Goal: Information Seeking & Learning: Learn about a topic

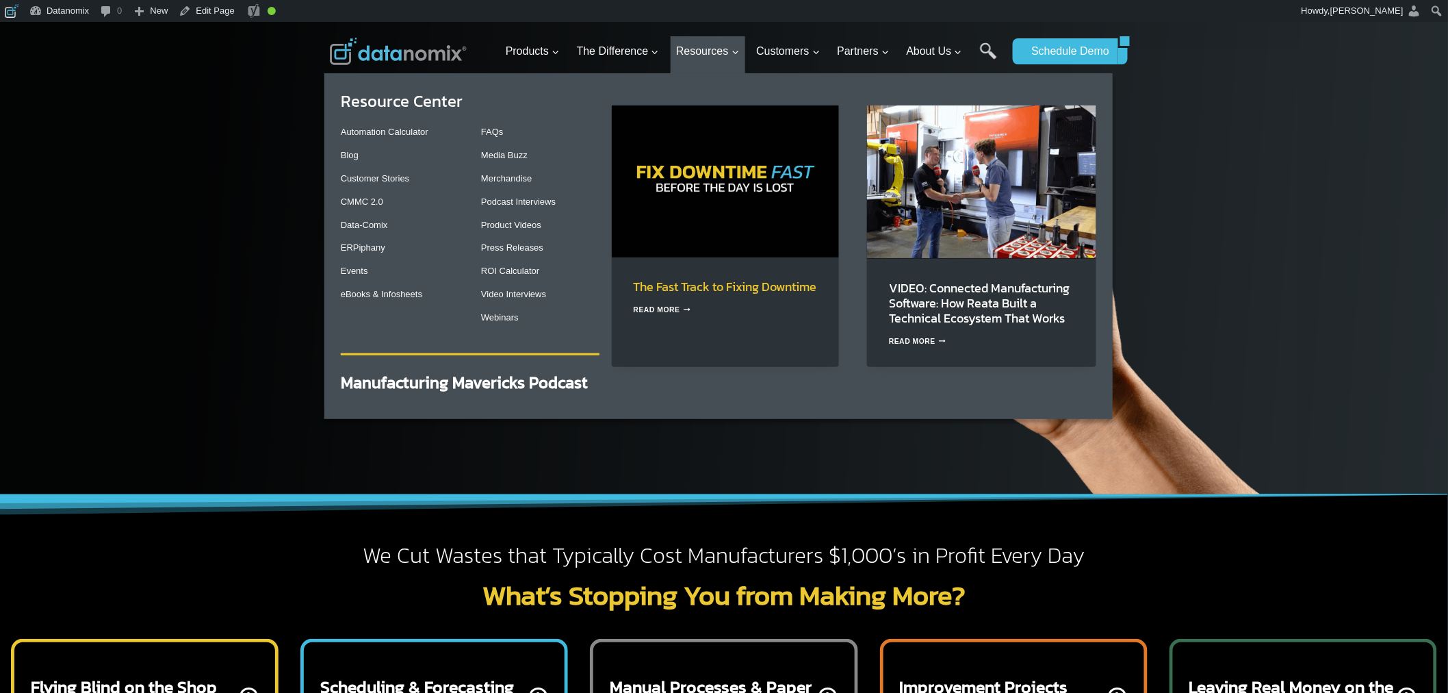
click at [690, 296] on link "The Fast Track to Fixing Downtime" at bounding box center [725, 286] width 183 height 18
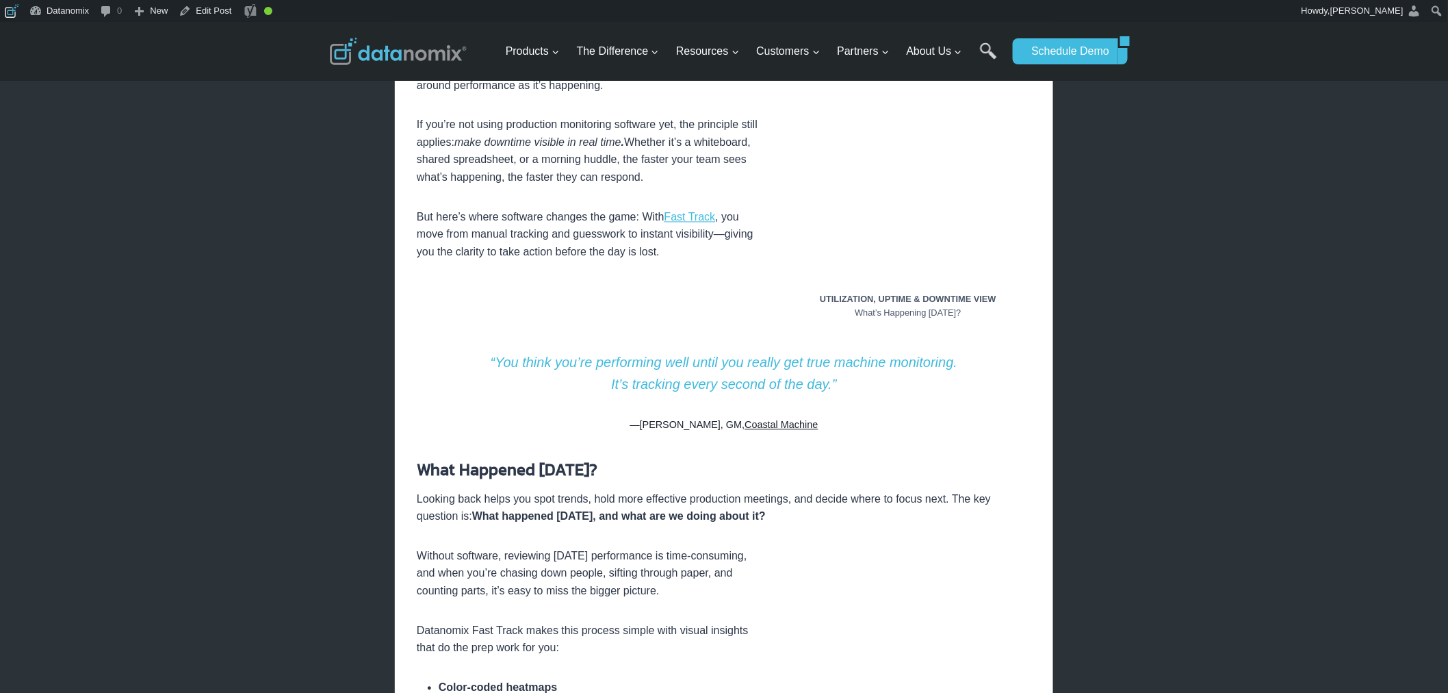
scroll to position [1140, 0]
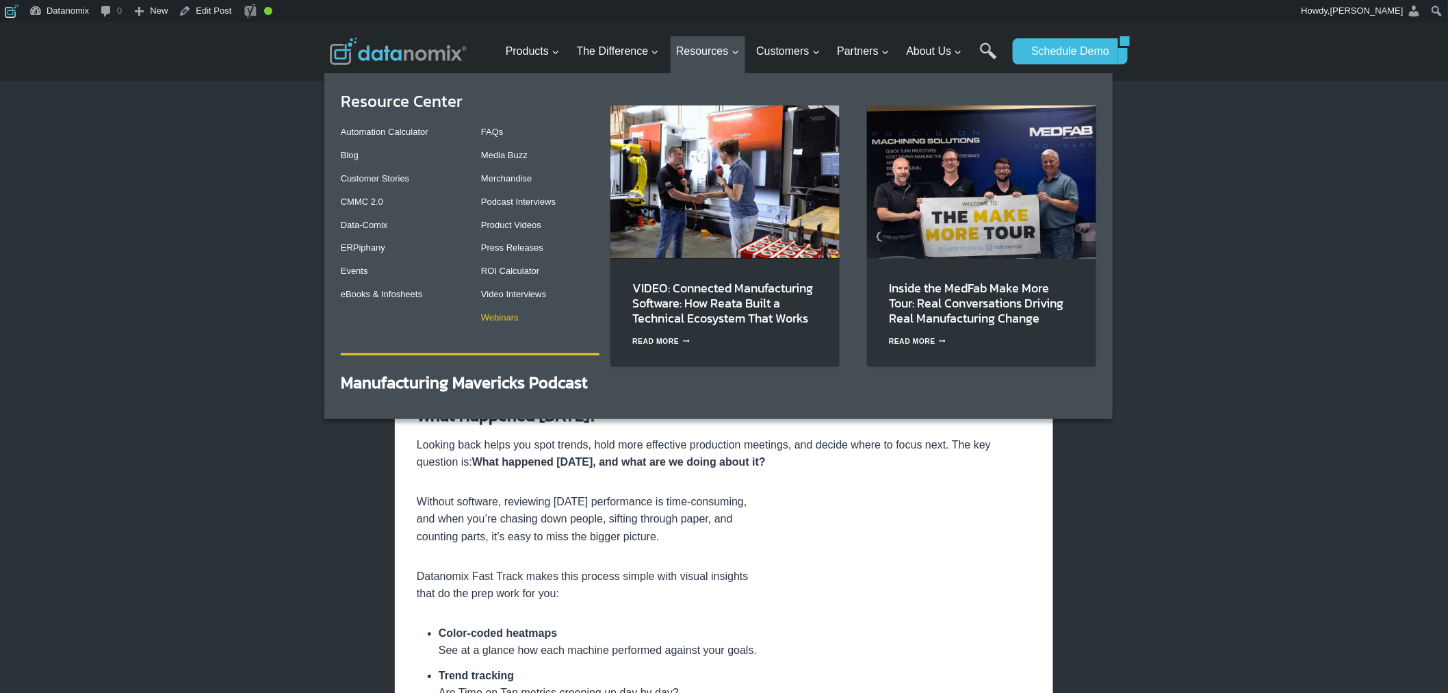
click at [518, 318] on link "Webinars" at bounding box center [500, 317] width 38 height 10
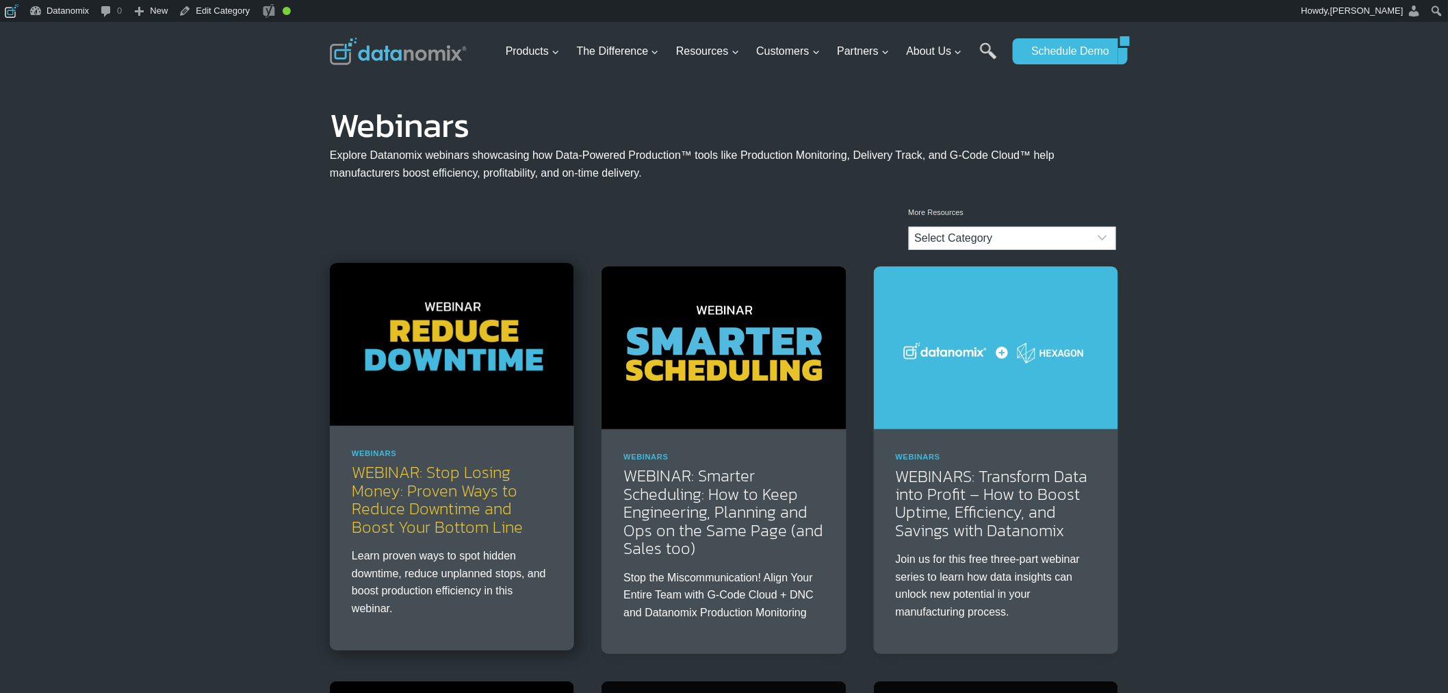
click at [445, 463] on link "WEBINAR: Stop Losing Money: Proven Ways to Reduce Downtime and Boost Your Botto…" at bounding box center [437, 499] width 171 height 78
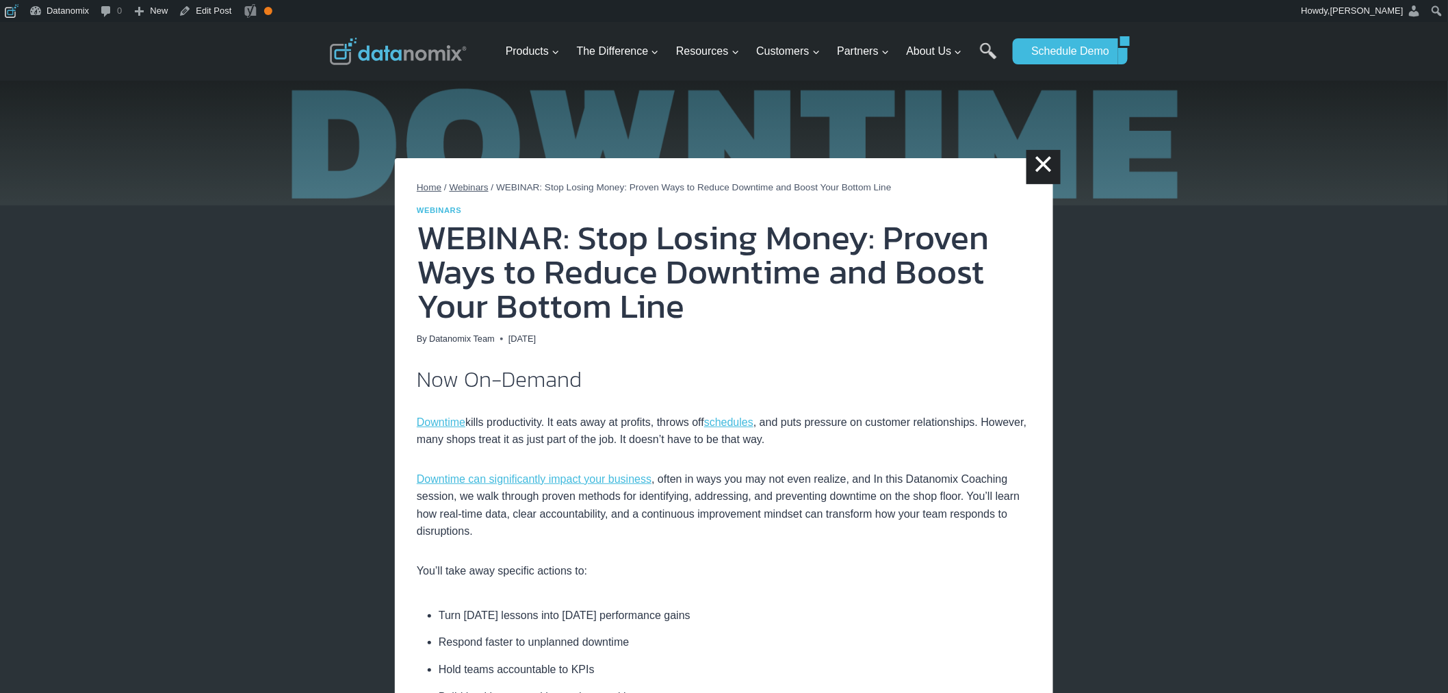
scroll to position [127, 0]
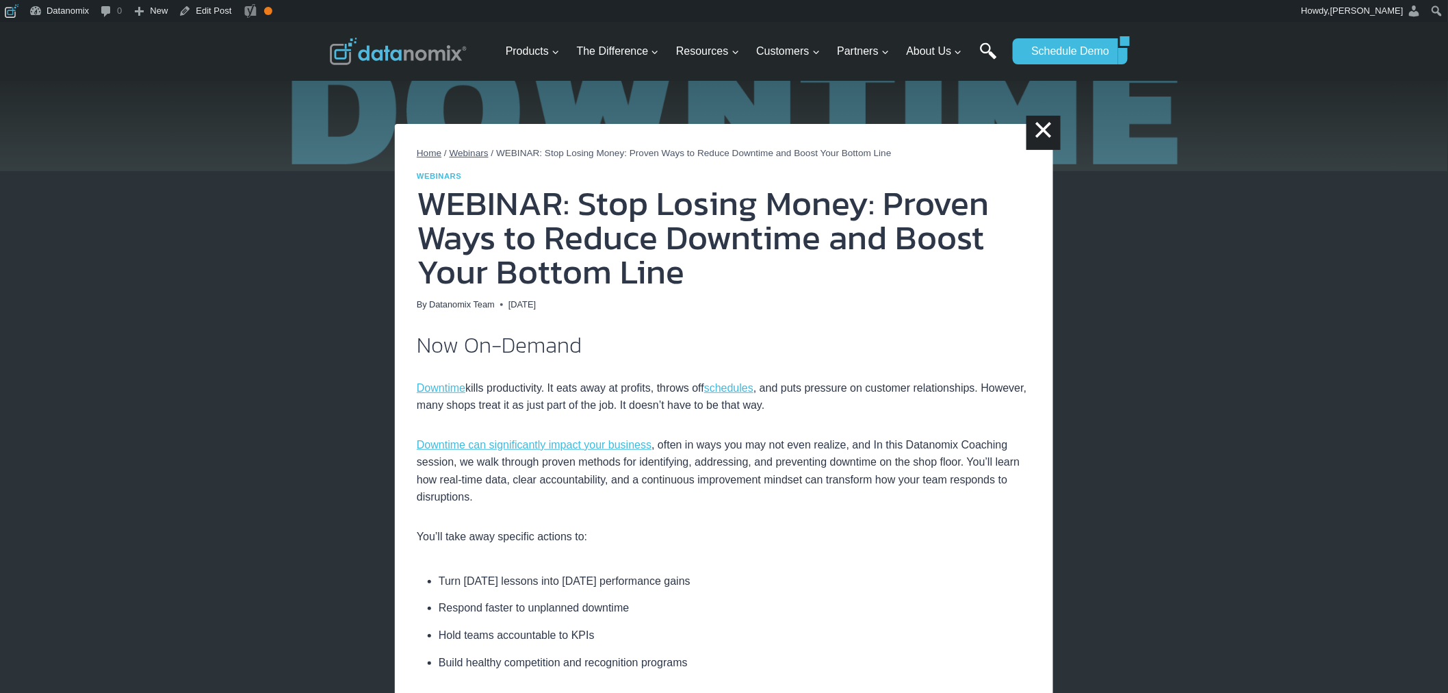
click at [997, 52] on link "Search" at bounding box center [988, 57] width 17 height 31
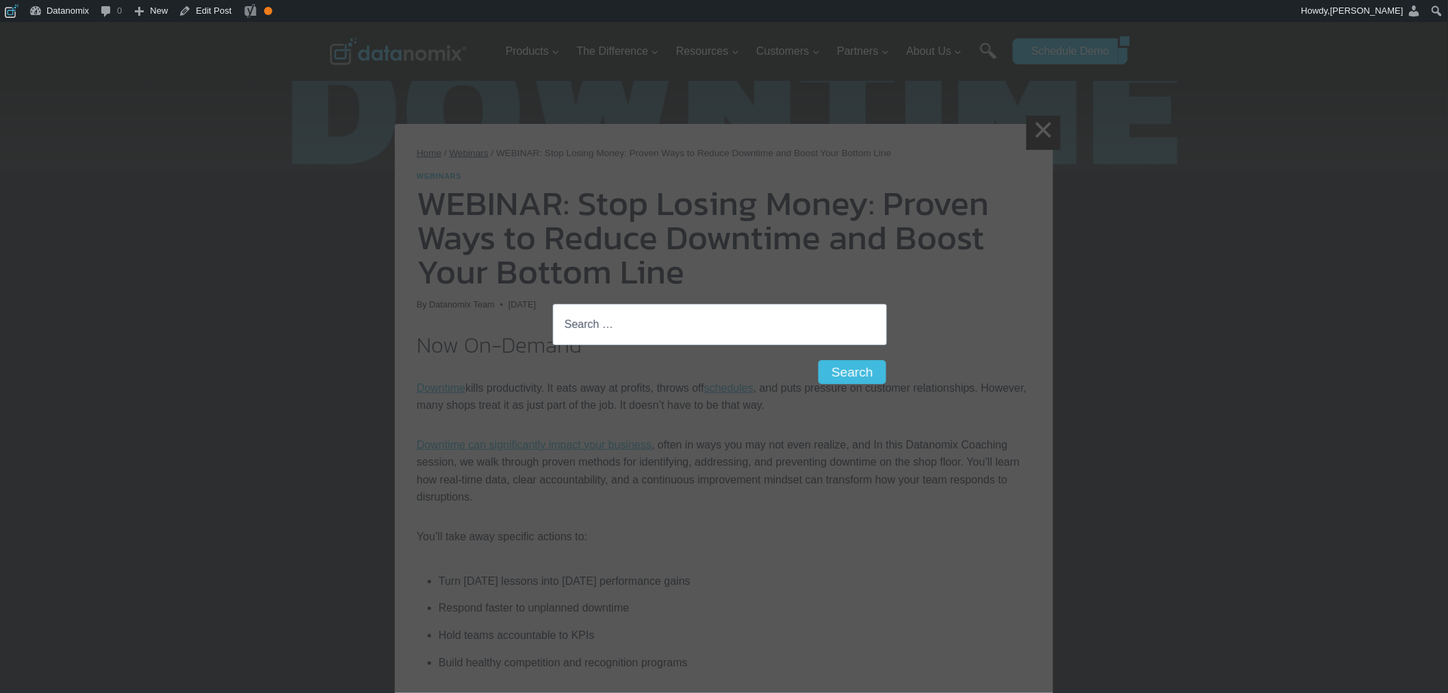
click at [982, 51] on div "Search for: Search Search" at bounding box center [724, 346] width 1448 height 693
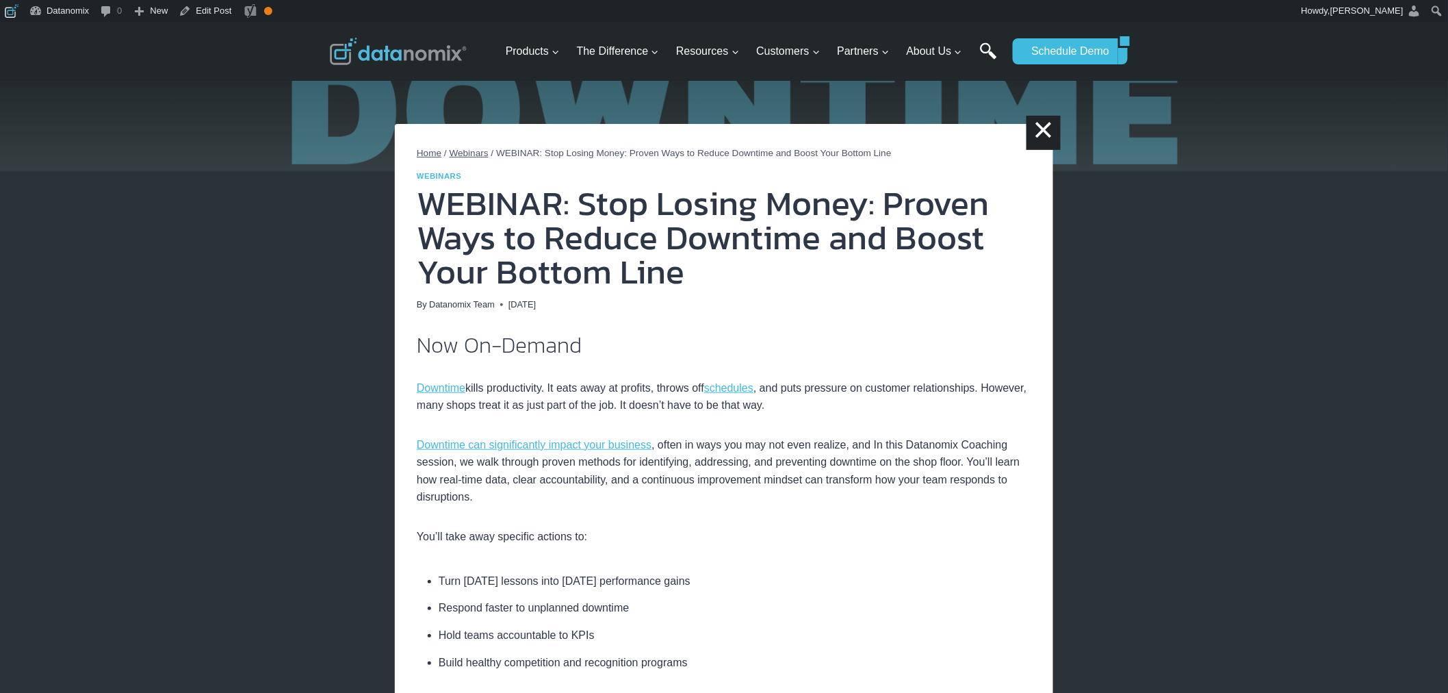
click at [982, 44] on link "Search" at bounding box center [988, 57] width 17 height 31
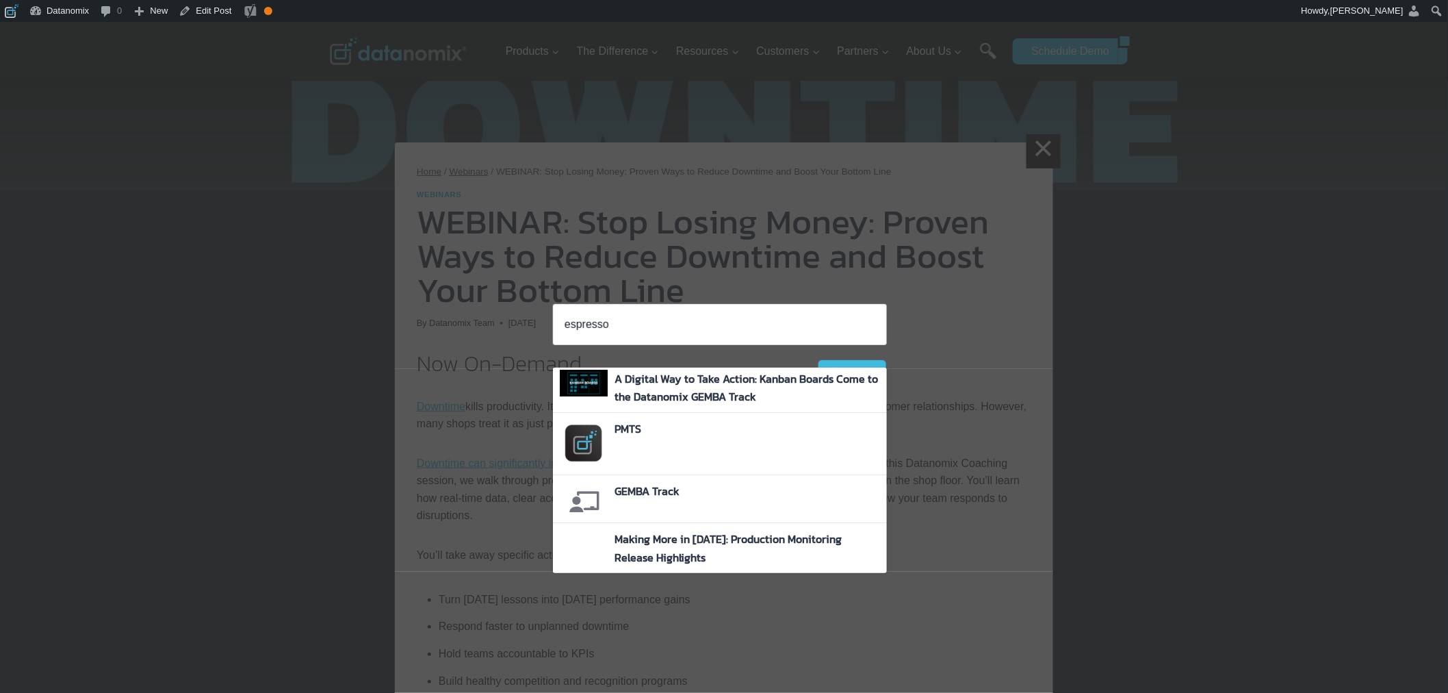
scroll to position [0, 0]
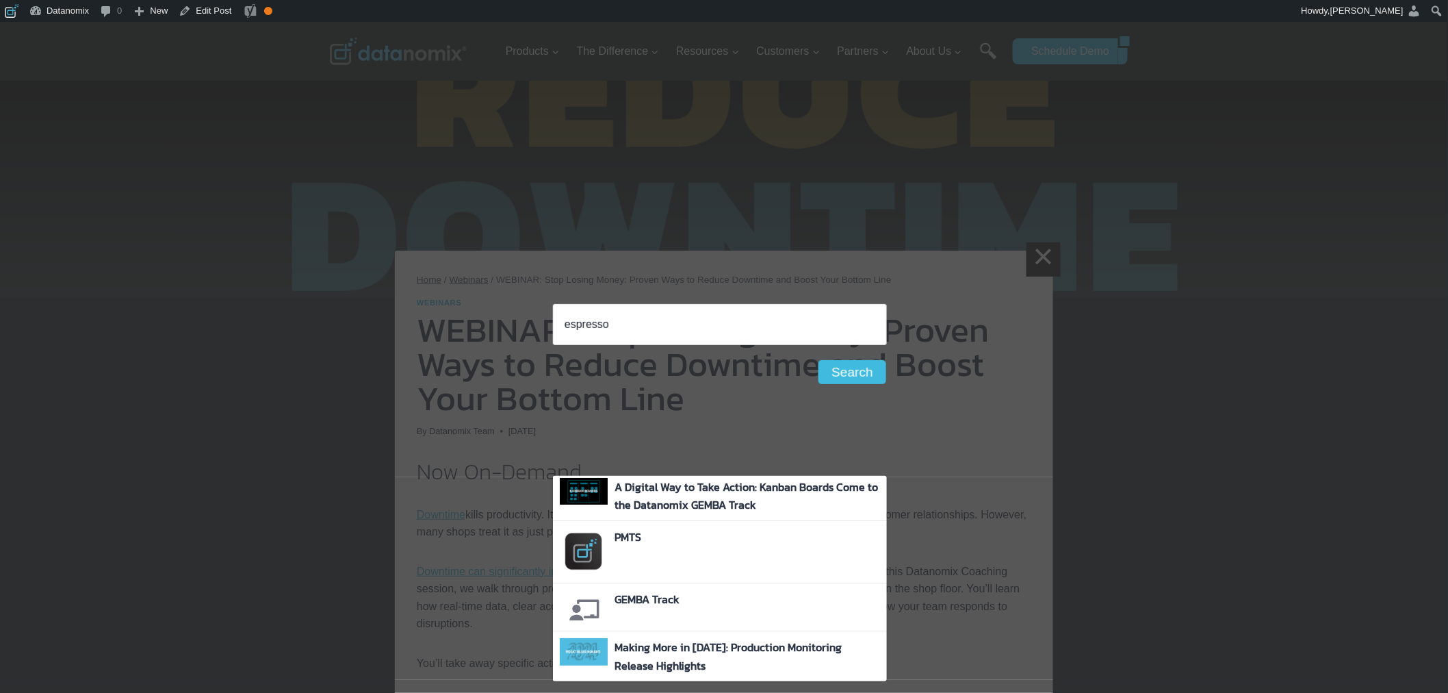
type input "espresso"
click at [743, 604] on h4 "GEMBA Track" at bounding box center [748, 599] width 266 height 18
click at [653, 603] on link "GEMBA Track" at bounding box center [647, 599] width 65 height 16
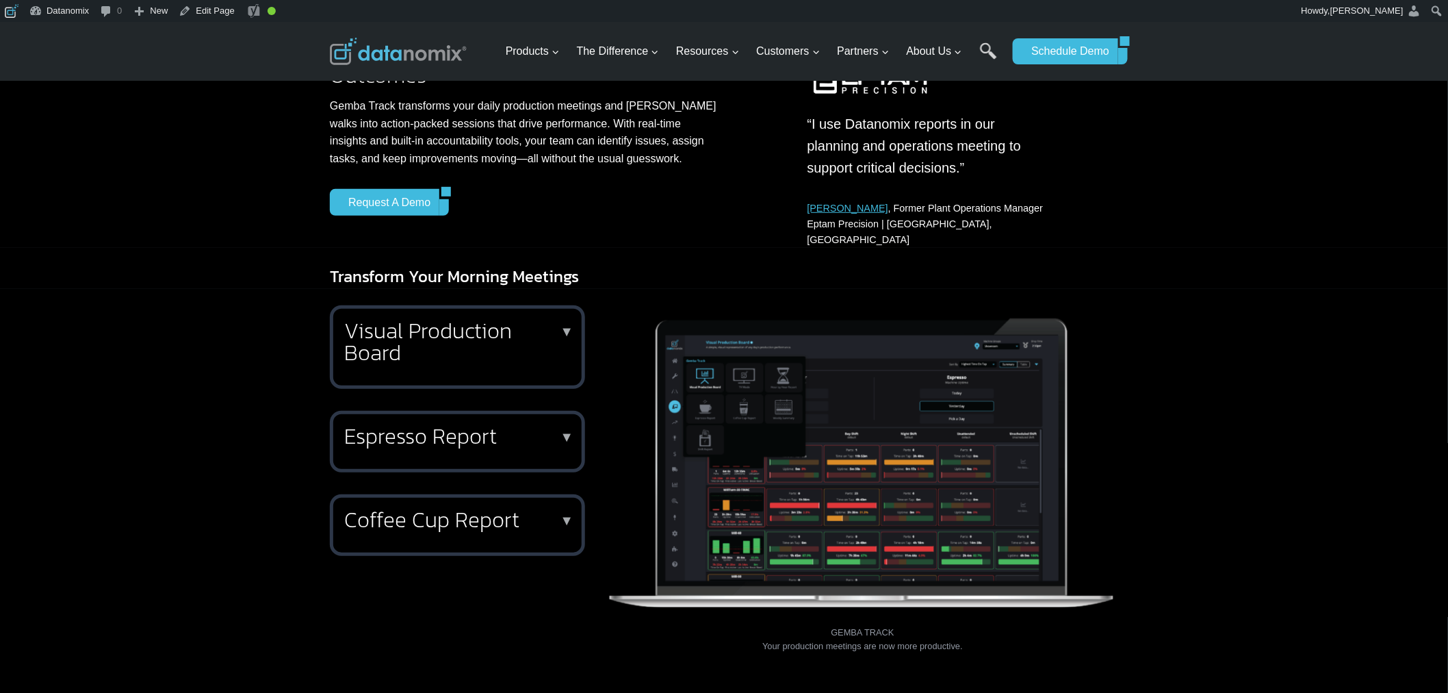
click at [435, 425] on h2 "Espresso Report" at bounding box center [454, 436] width 221 height 22
